Goal: Task Accomplishment & Management: Manage account settings

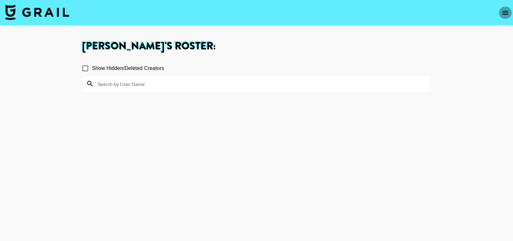
click at [506, 11] on icon "open drawer" at bounding box center [505, 13] width 8 height 8
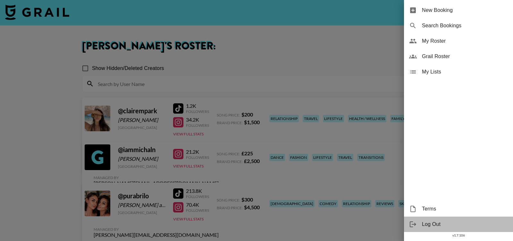
click at [440, 223] on span "Log Out" at bounding box center [465, 224] width 86 height 8
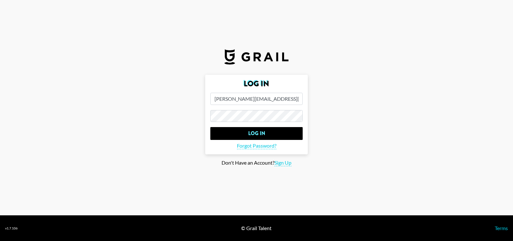
drag, startPoint x: 230, startPoint y: 100, endPoint x: 209, endPoint y: 99, distance: 21.8
click at [209, 99] on form "Log In [PERSON_NAME][EMAIL_ADDRESS][DOMAIN_NAME] Log In Forgot Password?" at bounding box center [256, 115] width 103 height 80
type input "[EMAIL_ADDRESS][DOMAIN_NAME]"
click at [190, 129] on main "Log In [EMAIL_ADDRESS][DOMAIN_NAME] Log In Forgot Password? Don't Have an Accou…" at bounding box center [256, 121] width 502 height 92
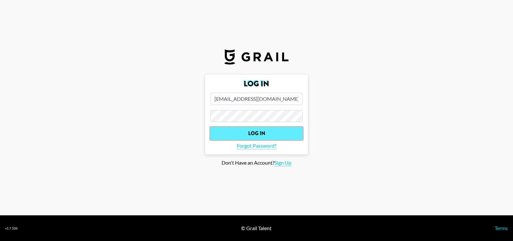
click at [289, 136] on input "Log In" at bounding box center [256, 133] width 92 height 13
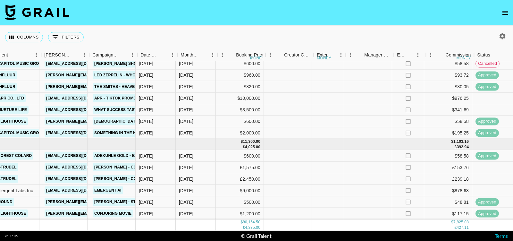
scroll to position [299, 0]
